Goal: Share content

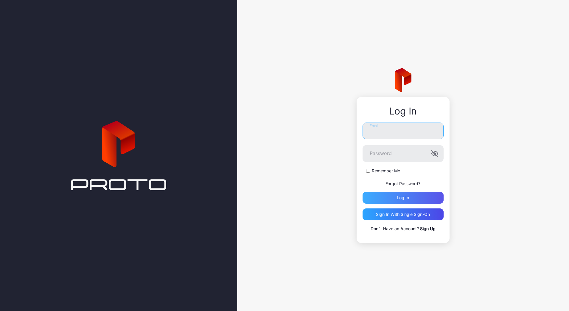
type input "**********"
click at [419, 201] on div "Log in" at bounding box center [403, 198] width 81 height 12
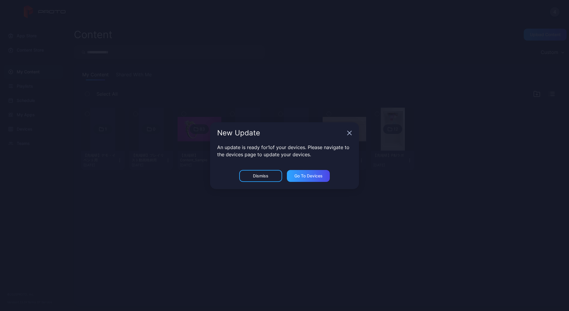
click at [351, 133] on icon "button" at bounding box center [349, 133] width 5 height 5
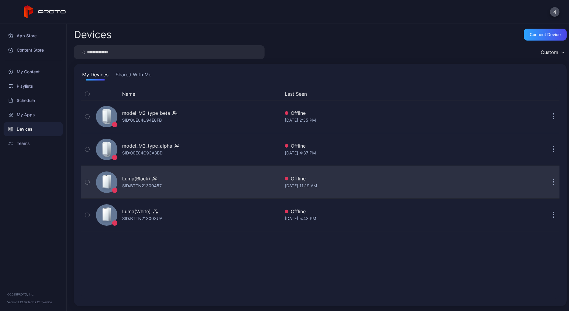
click at [151, 192] on div "Luma(Black) SID: BTTN21300457" at bounding box center [187, 182] width 187 height 30
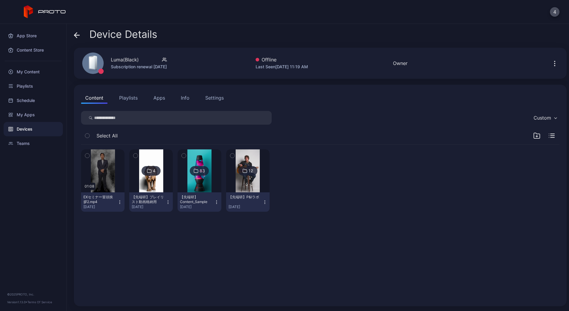
click at [167, 99] on button "Apps" at bounding box center [159, 98] width 20 height 12
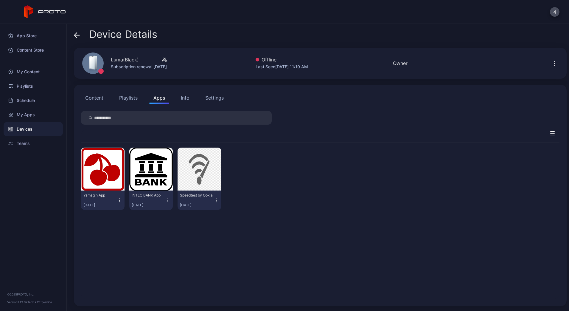
click at [83, 100] on button "Content" at bounding box center [94, 98] width 27 height 12
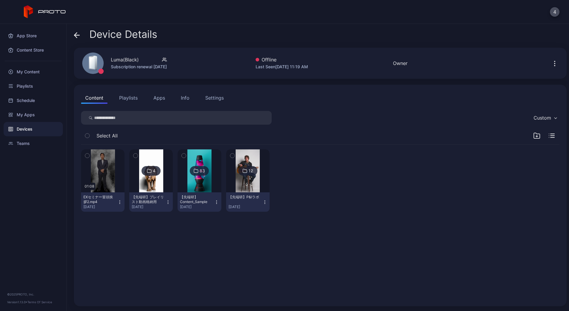
click at [552, 62] on icon "button" at bounding box center [555, 63] width 7 height 7
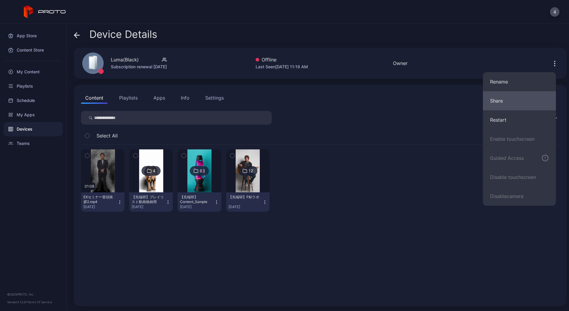
click at [515, 100] on button "Share" at bounding box center [519, 100] width 73 height 19
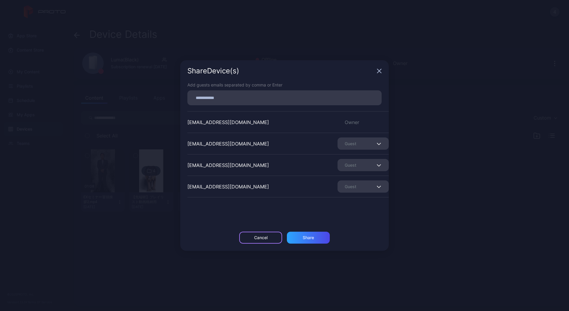
click at [260, 235] on div "Cancel" at bounding box center [260, 237] width 13 height 5
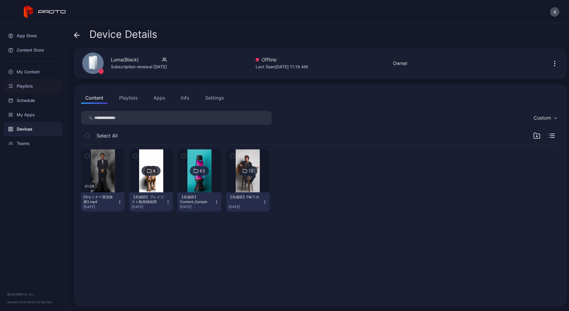
click at [24, 83] on div "Playlists" at bounding box center [33, 86] width 59 height 14
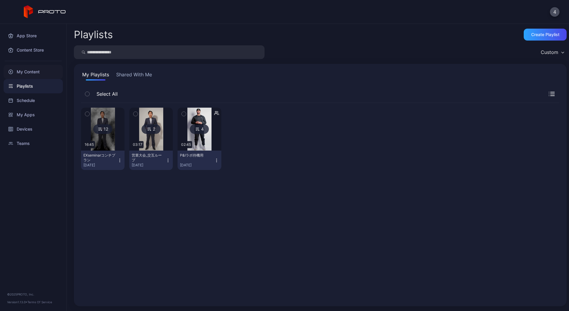
click at [33, 71] on div "My Content" at bounding box center [33, 72] width 59 height 14
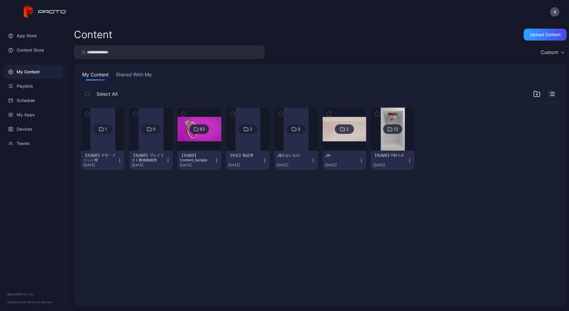
click at [109, 147] on div at bounding box center [102, 129] width 25 height 43
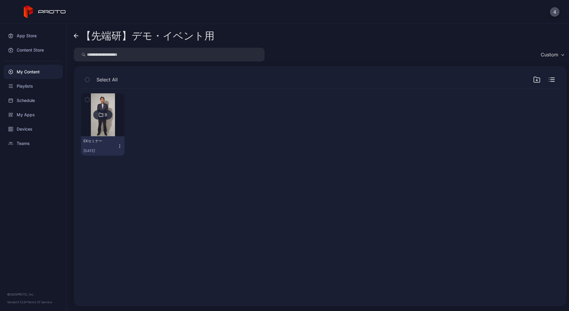
click at [75, 30] on link "【先端研】デモ・イベント用" at bounding box center [144, 36] width 141 height 14
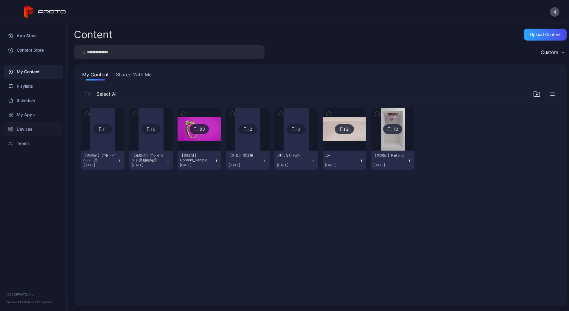
click at [30, 128] on div "Devices" at bounding box center [33, 129] width 59 height 14
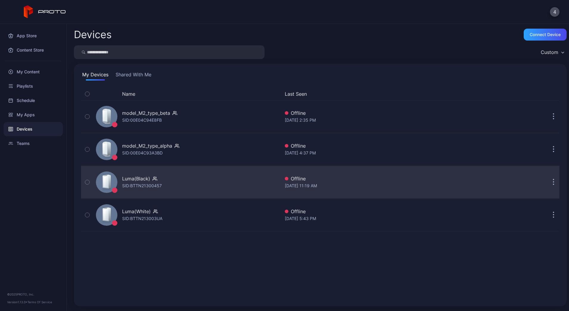
click at [548, 181] on button "button" at bounding box center [554, 182] width 12 height 12
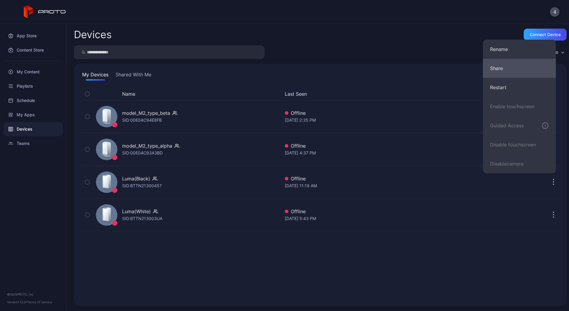
click at [505, 68] on button "Share" at bounding box center [519, 68] width 73 height 19
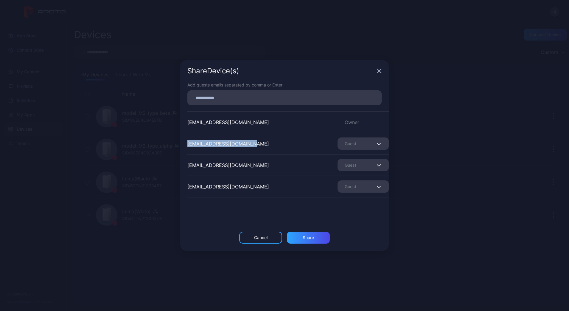
drag, startPoint x: 184, startPoint y: 142, endPoint x: 275, endPoint y: 144, distance: 90.9
click at [275, 144] on div "Add guests emails separated by comma or Enter [EMAIL_ADDRESS][DOMAIN_NAME] Owne…" at bounding box center [284, 157] width 209 height 150
drag, startPoint x: 256, startPoint y: 240, endPoint x: 255, endPoint y: 218, distance: 22.4
click at [256, 240] on div "Cancel" at bounding box center [260, 238] width 43 height 12
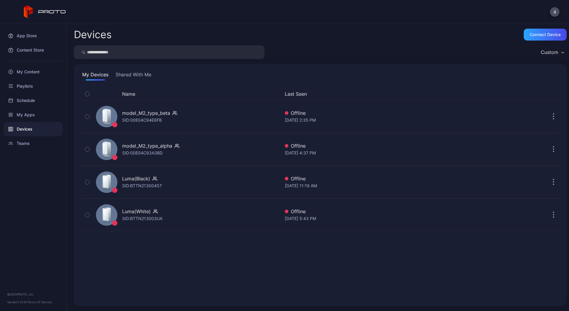
click at [125, 73] on button "Shared With Me" at bounding box center [133, 76] width 38 height 10
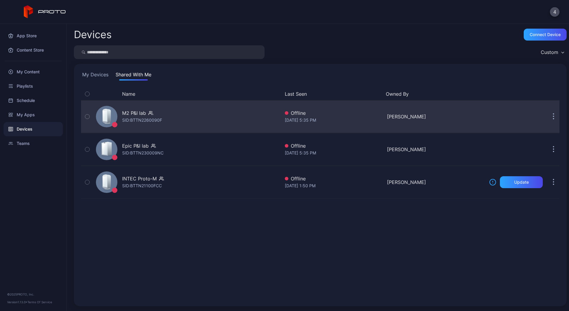
click at [548, 114] on button "button" at bounding box center [554, 117] width 12 height 12
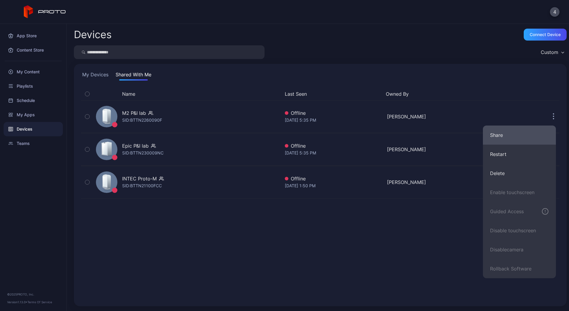
click at [509, 135] on button "Share" at bounding box center [519, 135] width 73 height 19
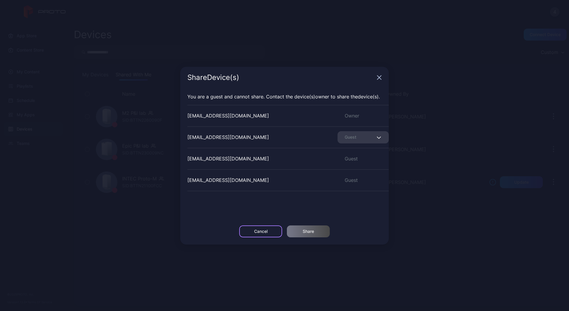
click at [275, 232] on div "Cancel" at bounding box center [260, 231] width 43 height 12
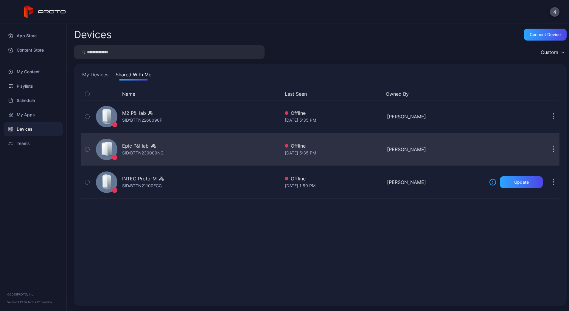
click at [548, 151] on button "button" at bounding box center [554, 149] width 12 height 12
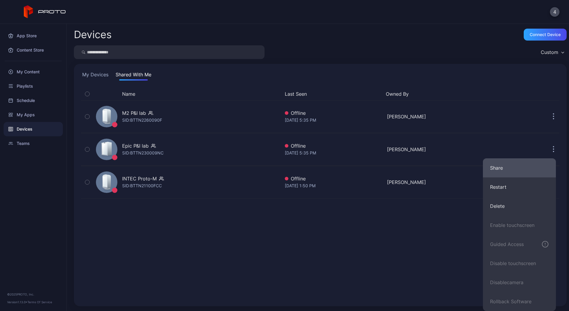
click at [503, 171] on button "Share" at bounding box center [519, 167] width 73 height 19
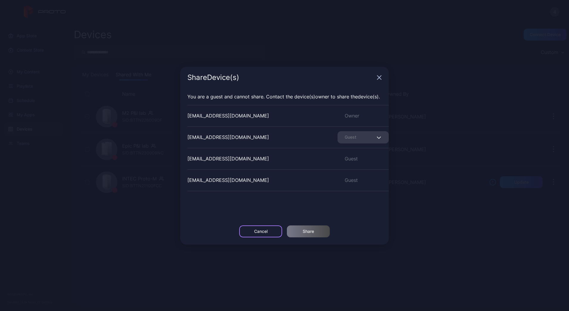
click at [263, 231] on div "Cancel" at bounding box center [260, 231] width 13 height 5
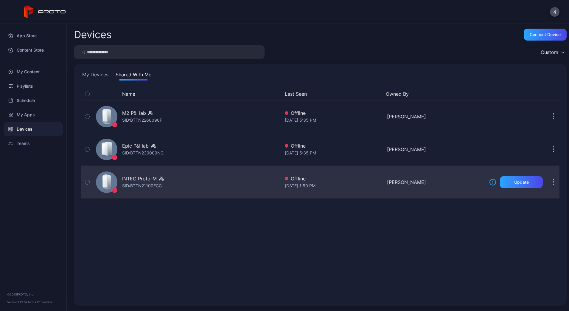
click at [549, 179] on button "button" at bounding box center [554, 182] width 12 height 12
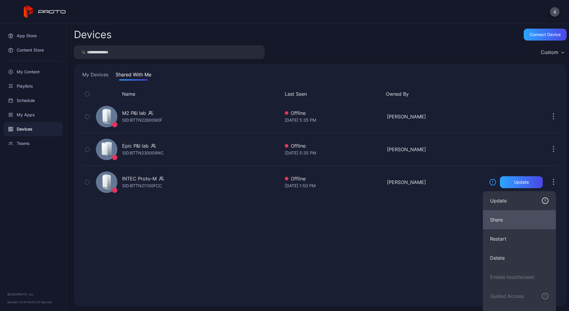
click at [513, 216] on button "Share" at bounding box center [519, 219] width 73 height 19
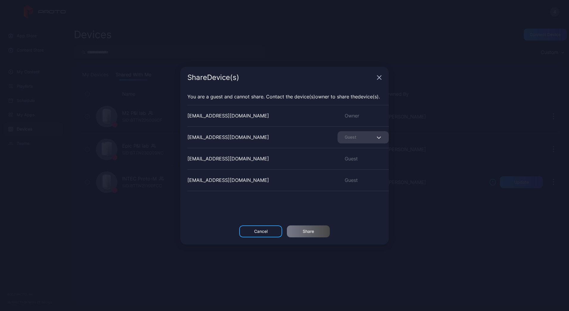
click at [380, 80] on div "Share Device (s)" at bounding box center [284, 77] width 209 height 21
click at [381, 76] on icon "button" at bounding box center [380, 77] width 4 height 4
